Goal: Task Accomplishment & Management: Manage account settings

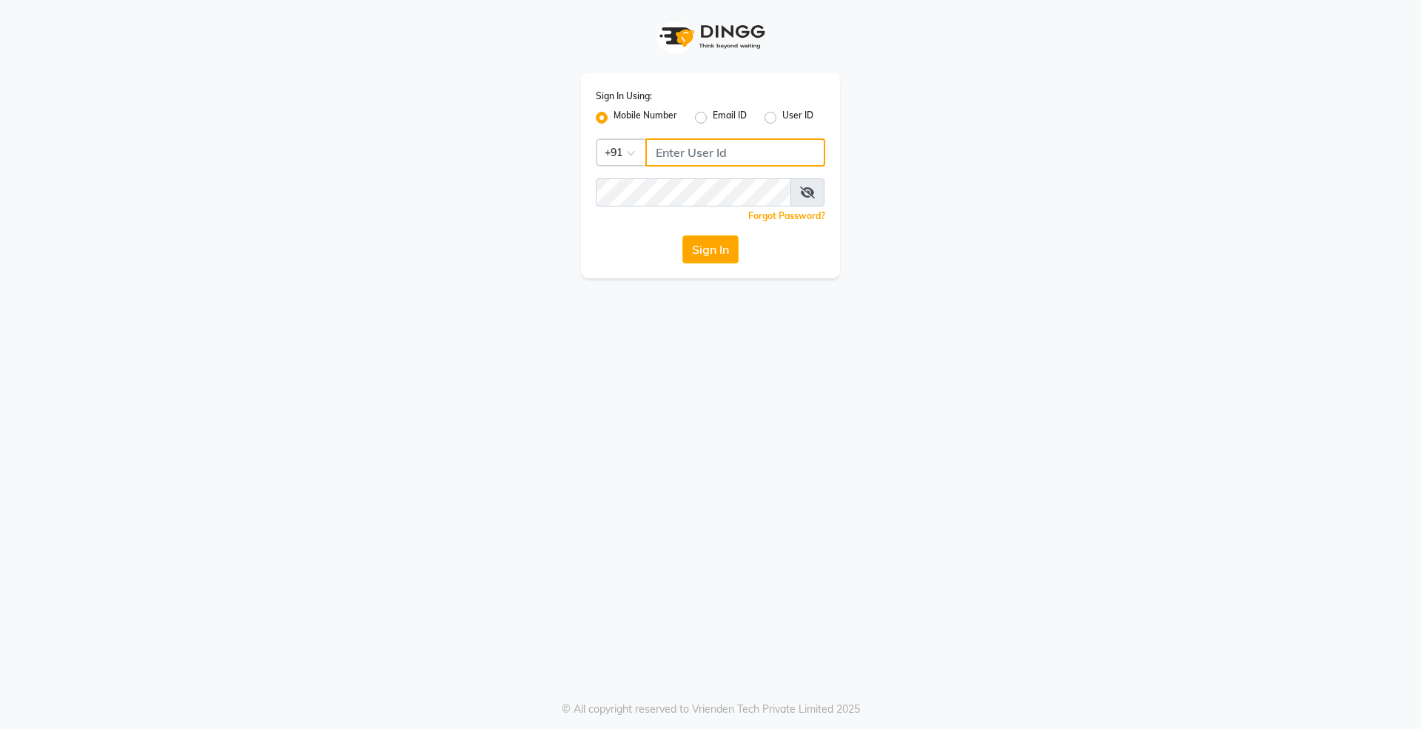
click at [679, 160] on input "Username" at bounding box center [735, 152] width 180 height 28
type input "809135108"
click at [682, 235] on button "Sign In" at bounding box center [710, 249] width 56 height 28
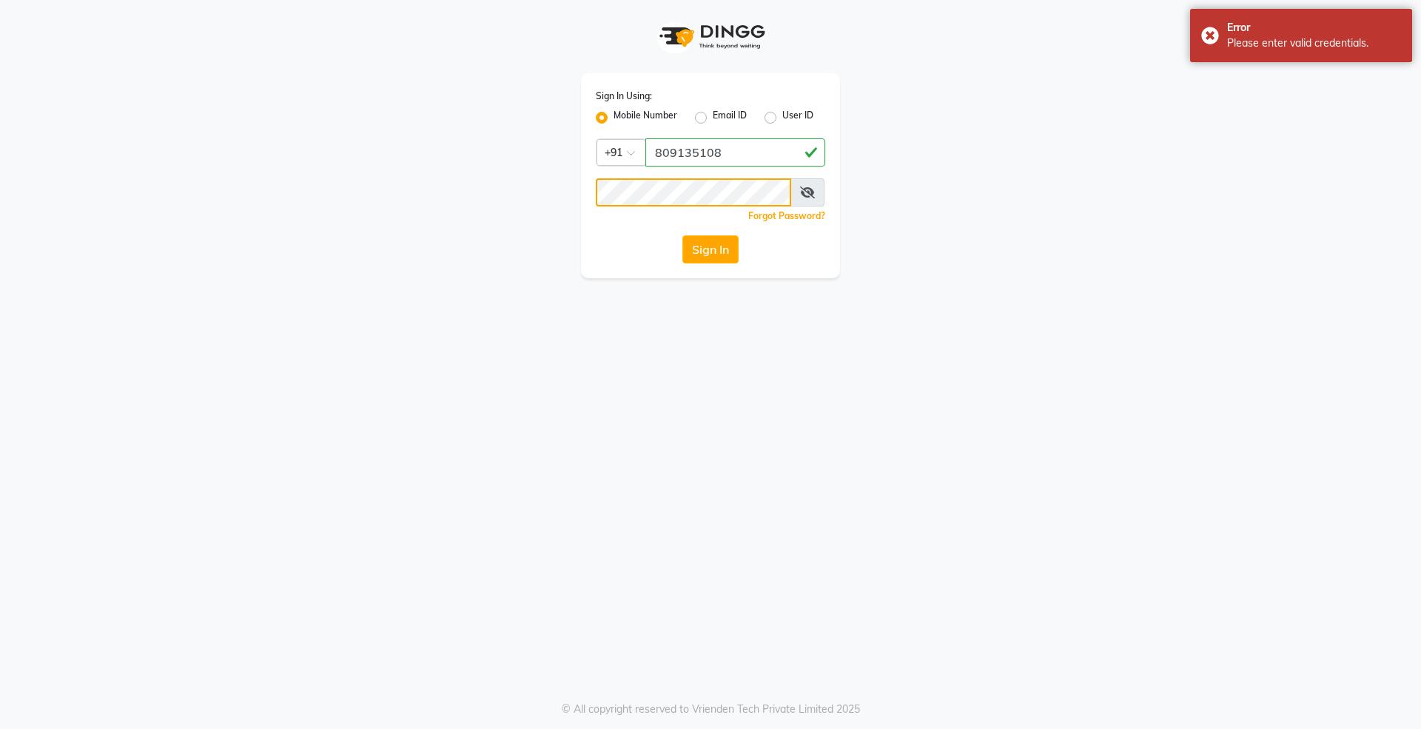
click at [682, 235] on button "Sign In" at bounding box center [710, 249] width 56 height 28
click at [711, 241] on button "Sign In" at bounding box center [710, 249] width 56 height 28
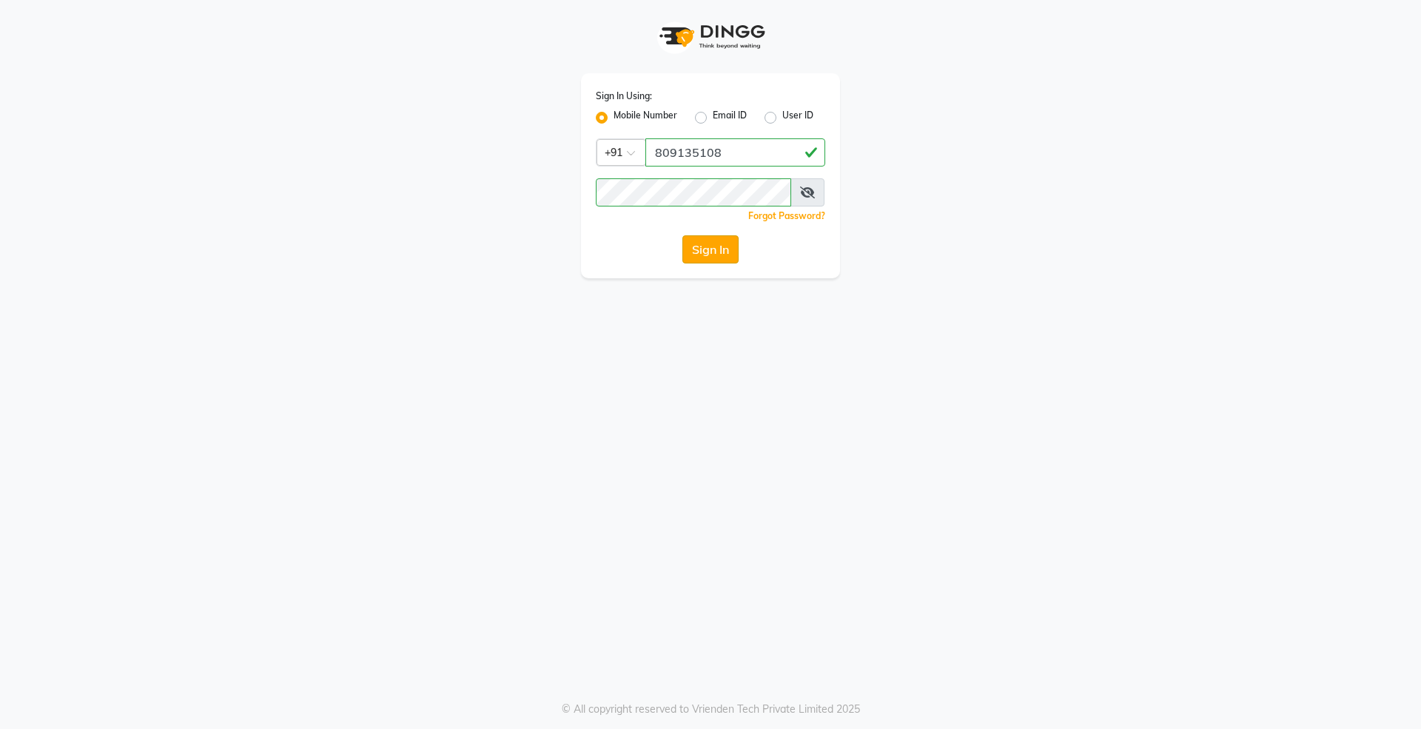
click at [709, 252] on button "Sign In" at bounding box center [710, 249] width 56 height 28
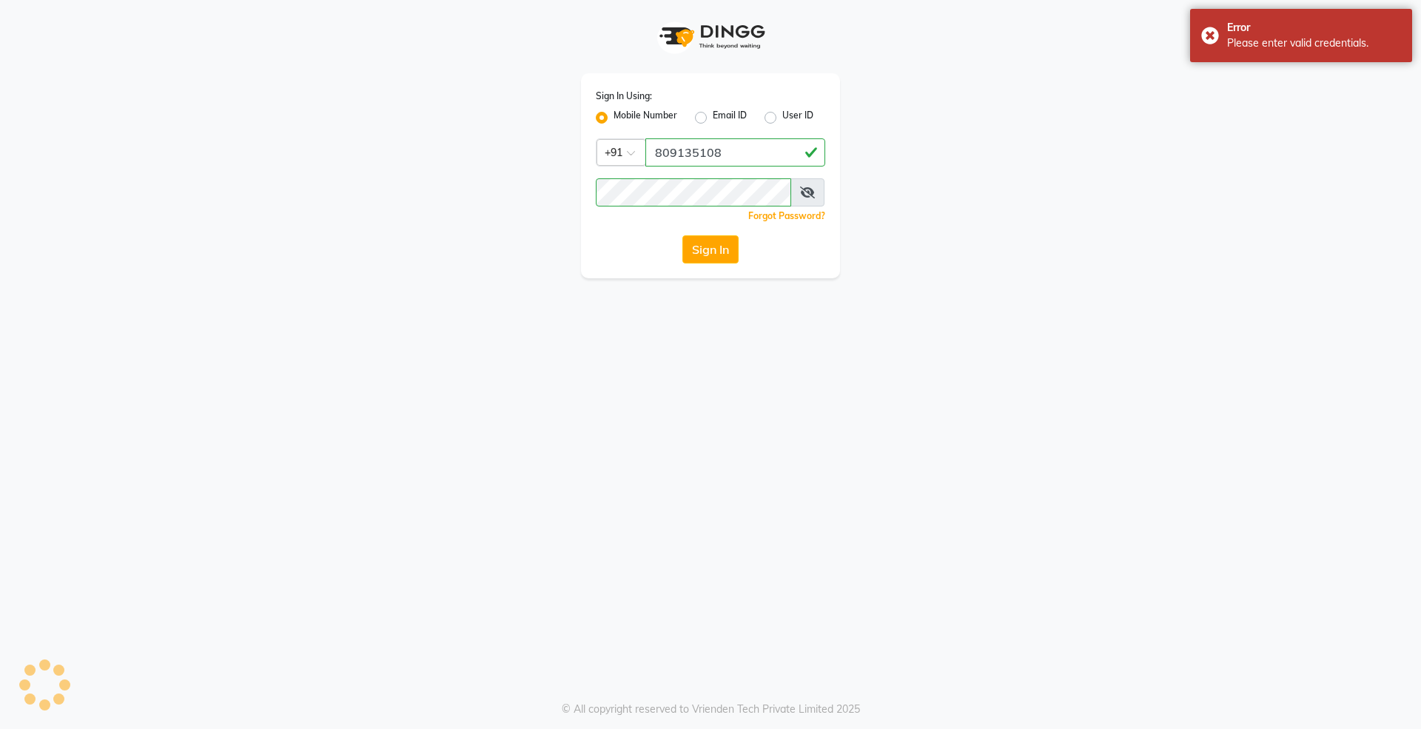
click at [713, 118] on label "Email ID" at bounding box center [730, 118] width 34 height 18
click at [713, 118] on input "Email ID" at bounding box center [718, 114] width 10 height 10
radio input "true"
radio input "false"
click at [614, 114] on label "Mobile Number" at bounding box center [646, 118] width 64 height 18
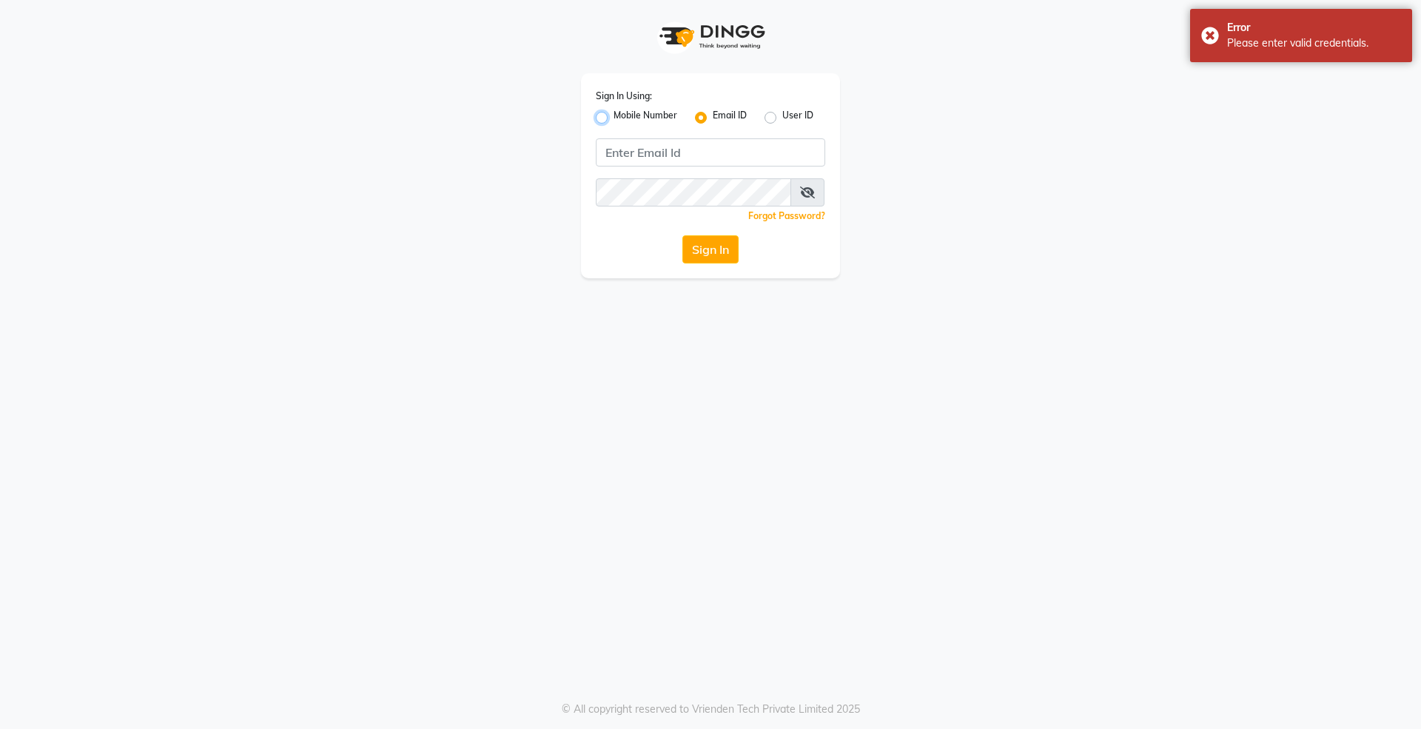
click at [614, 114] on input "Mobile Number" at bounding box center [619, 114] width 10 height 10
radio input "true"
radio input "false"
click at [705, 136] on div "Sign In Using: Mobile Number Email ID User ID Country Code × +91 Remember me Fo…" at bounding box center [710, 175] width 259 height 205
click at [708, 147] on input "Username" at bounding box center [735, 152] width 180 height 28
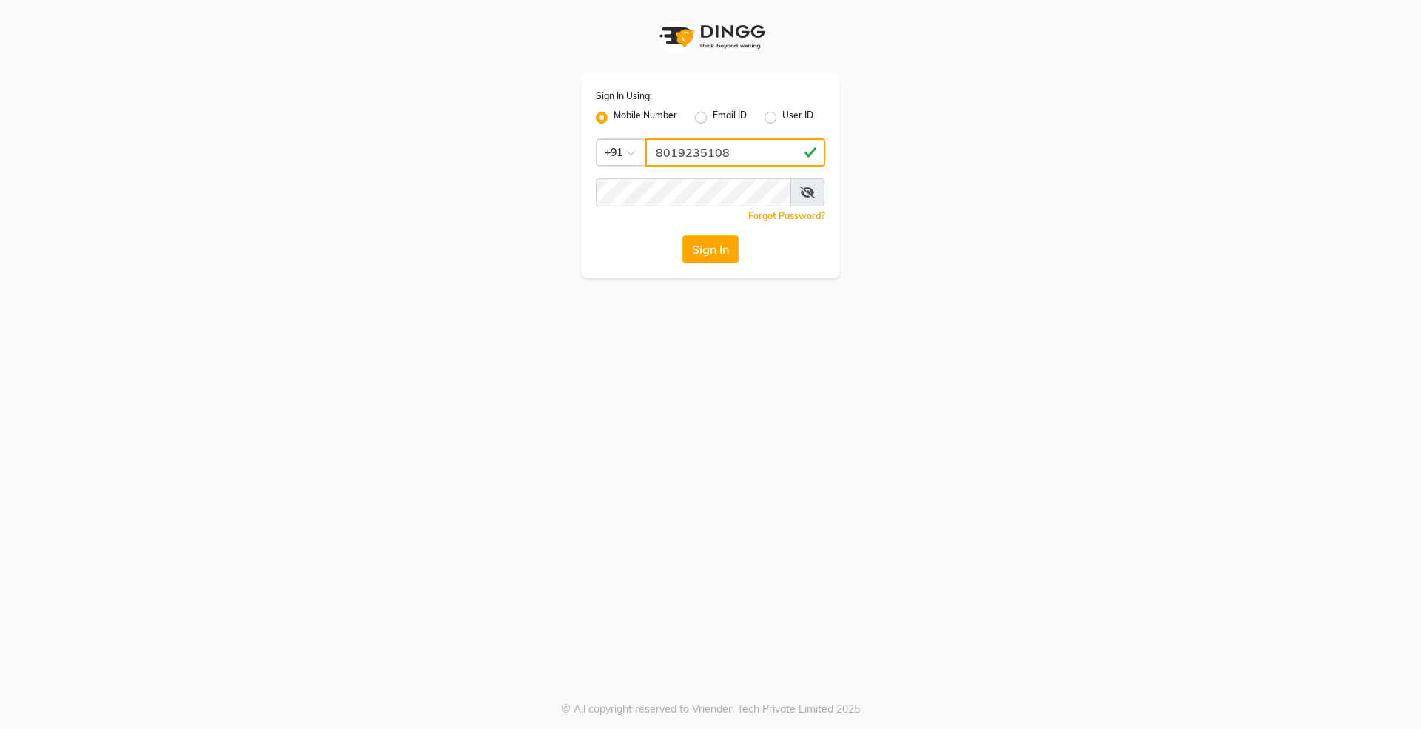
type input "8019235108"
click at [806, 188] on icon at bounding box center [807, 193] width 15 height 12
click at [722, 255] on button "Sign In" at bounding box center [710, 249] width 56 height 28
